Goal: Transaction & Acquisition: Purchase product/service

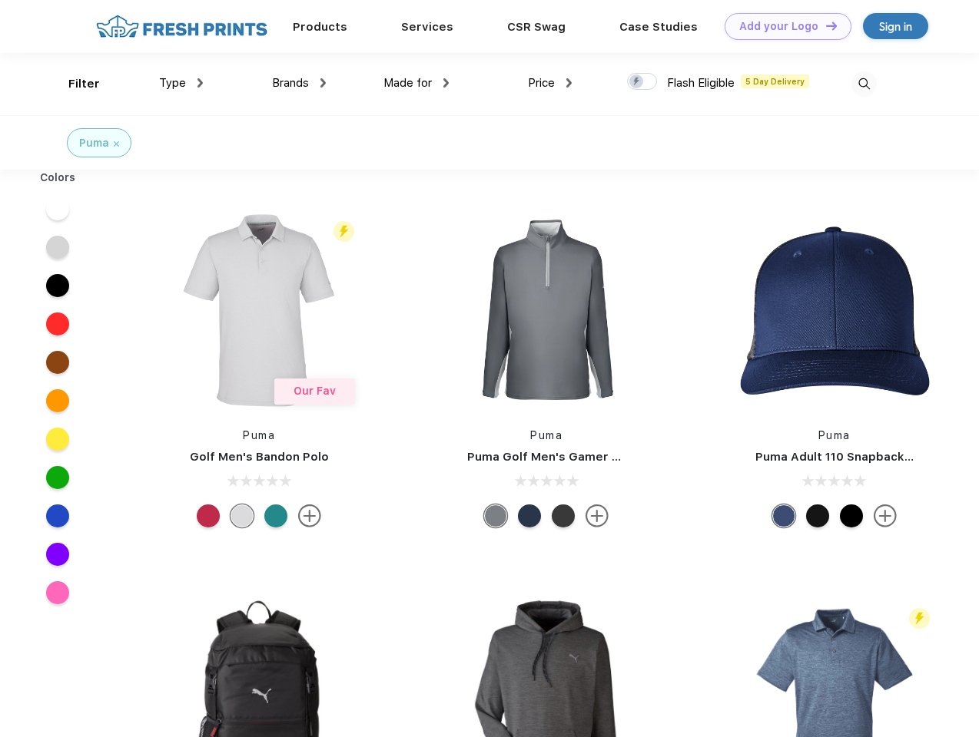
click at [782, 26] on link "Add your Logo Design Tool" at bounding box center [787, 26] width 127 height 27
click at [0, 0] on div "Design Tool" at bounding box center [0, 0] width 0 height 0
click at [824, 25] on link "Add your Logo Design Tool" at bounding box center [787, 26] width 127 height 27
click at [74, 84] on div "Filter" at bounding box center [83, 84] width 31 height 18
click at [181, 83] on span "Type" at bounding box center [172, 83] width 27 height 14
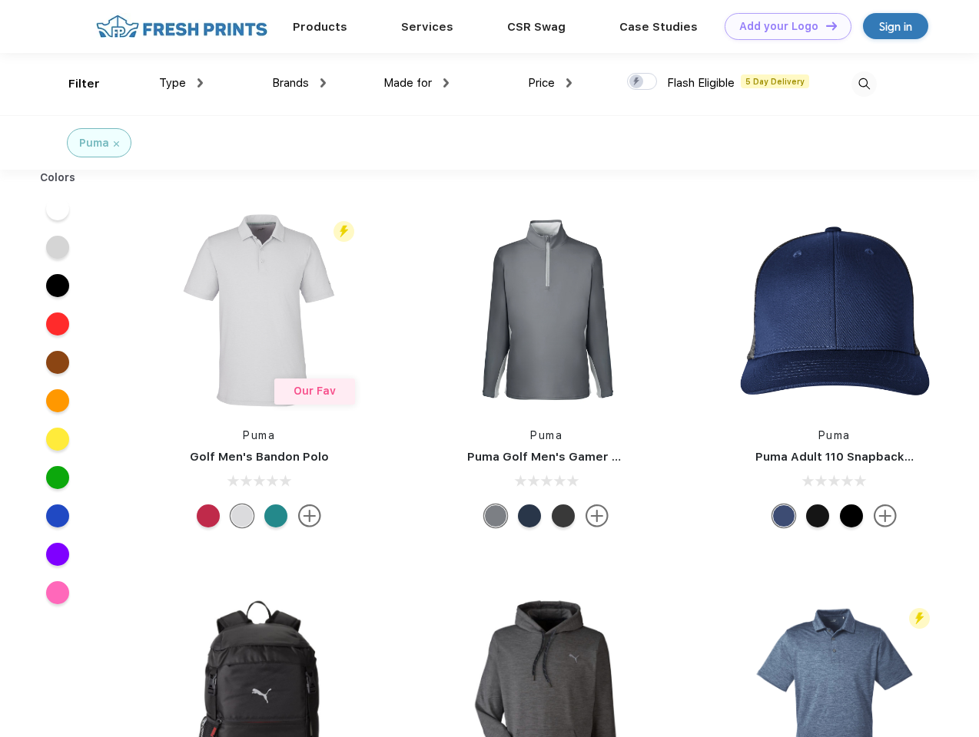
click at [299, 83] on span "Brands" at bounding box center [290, 83] width 37 height 14
click at [416, 83] on span "Made for" at bounding box center [407, 83] width 48 height 14
click at [550, 83] on span "Price" at bounding box center [541, 83] width 27 height 14
click at [642, 82] on div at bounding box center [642, 81] width 30 height 17
click at [637, 82] on input "checkbox" at bounding box center [632, 77] width 10 height 10
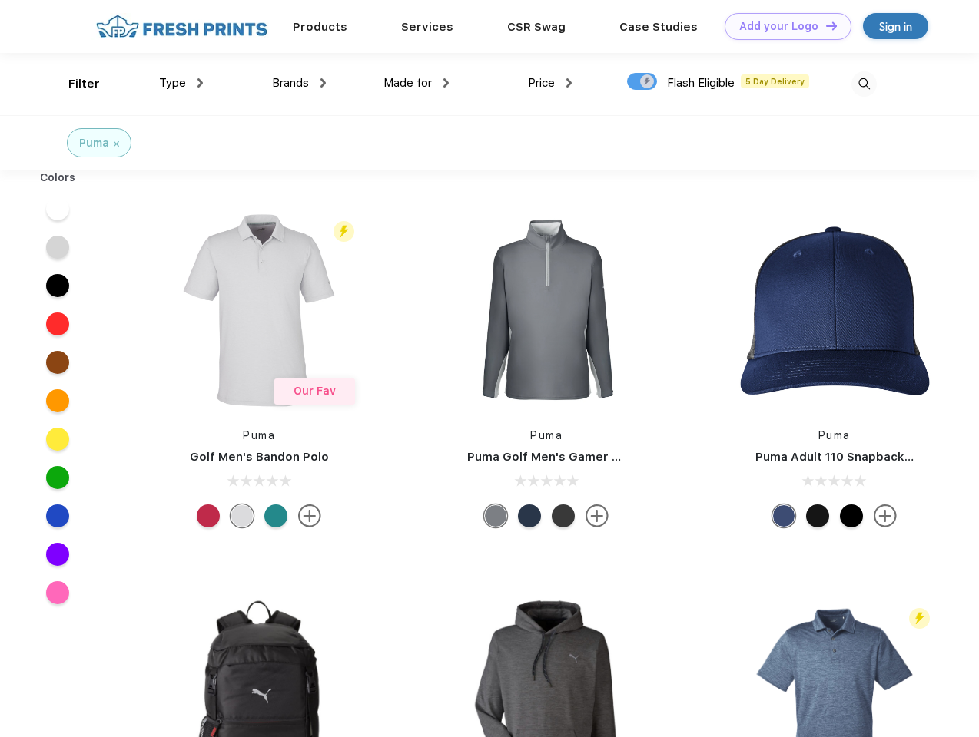
click at [863, 84] on img at bounding box center [863, 83] width 25 height 25
